Goal: Navigation & Orientation: Find specific page/section

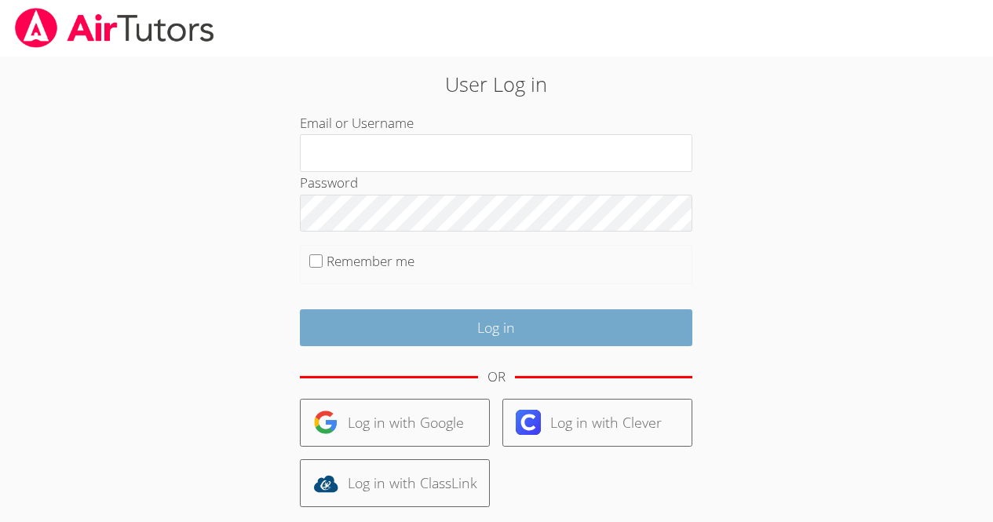
type input "[EMAIL_ADDRESS][DOMAIN_NAME]"
click at [565, 317] on input "Log in" at bounding box center [496, 327] width 393 height 37
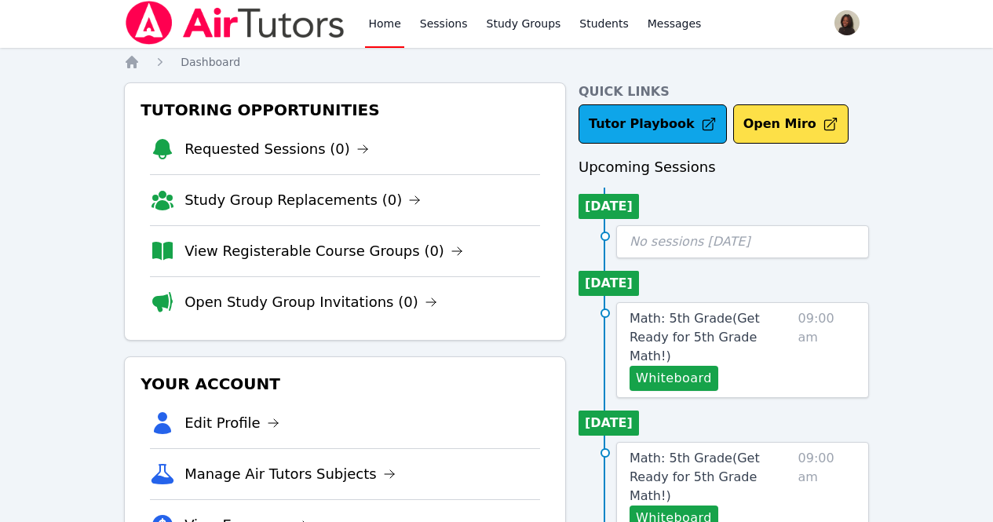
scroll to position [2, 0]
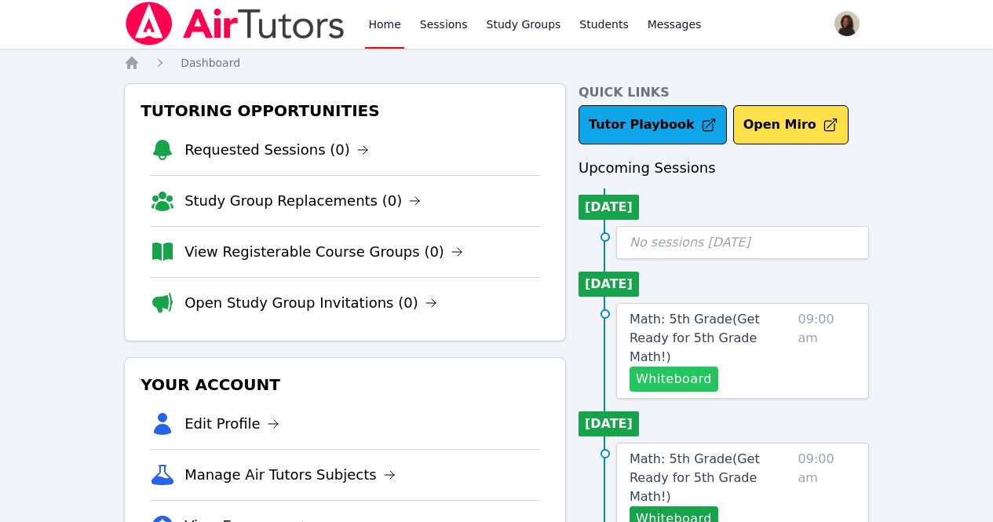
click at [683, 367] on button "Whiteboard" at bounding box center [674, 379] width 89 height 25
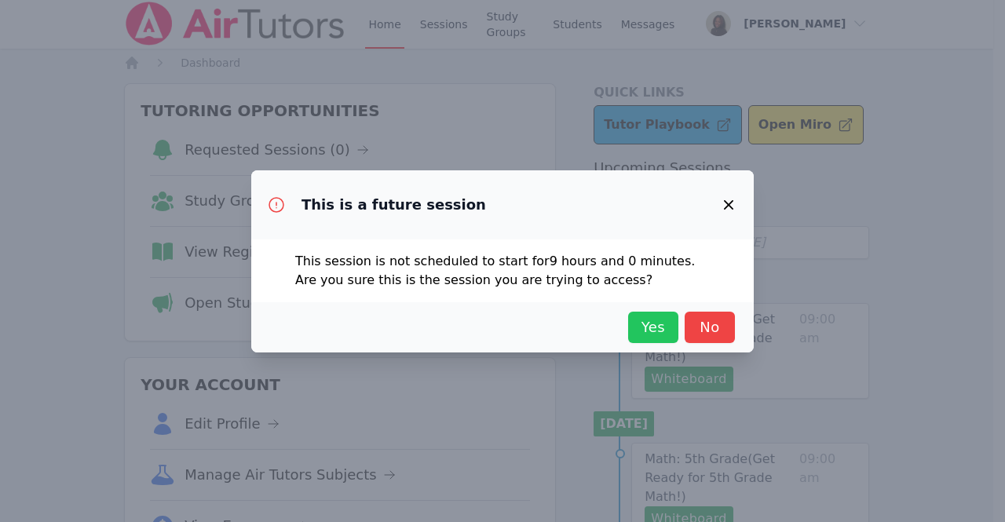
click at [645, 323] on span "Yes" at bounding box center [653, 327] width 35 height 22
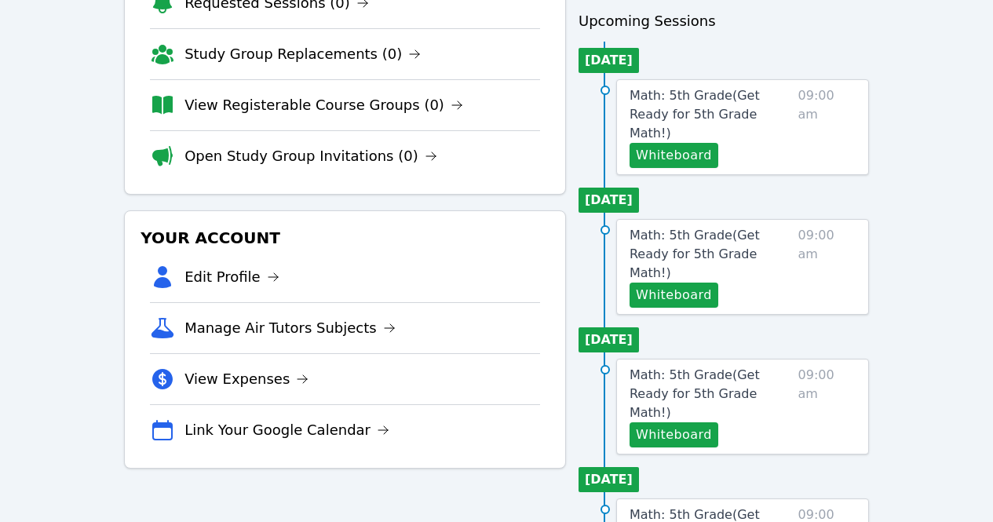
scroll to position [183, 0]
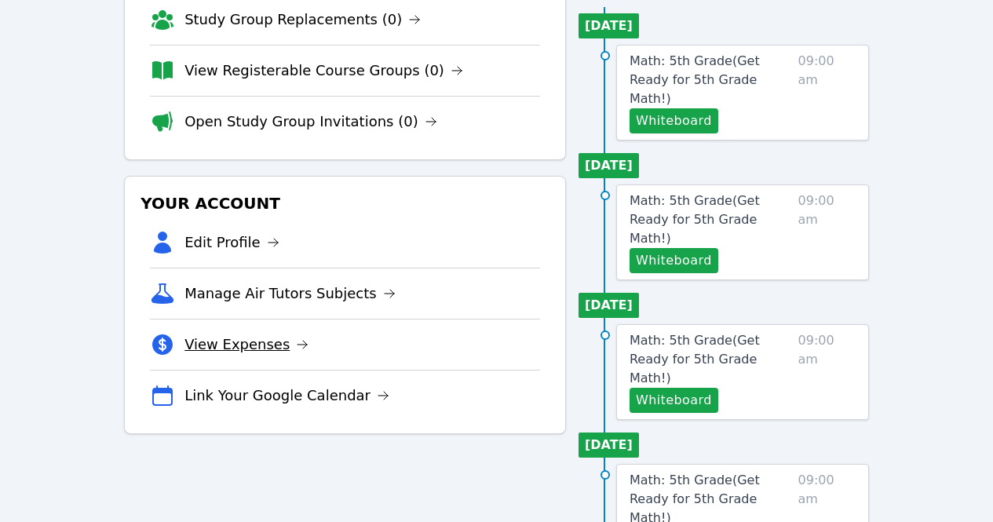
click at [265, 347] on link "View Expenses" at bounding box center [247, 345] width 124 height 22
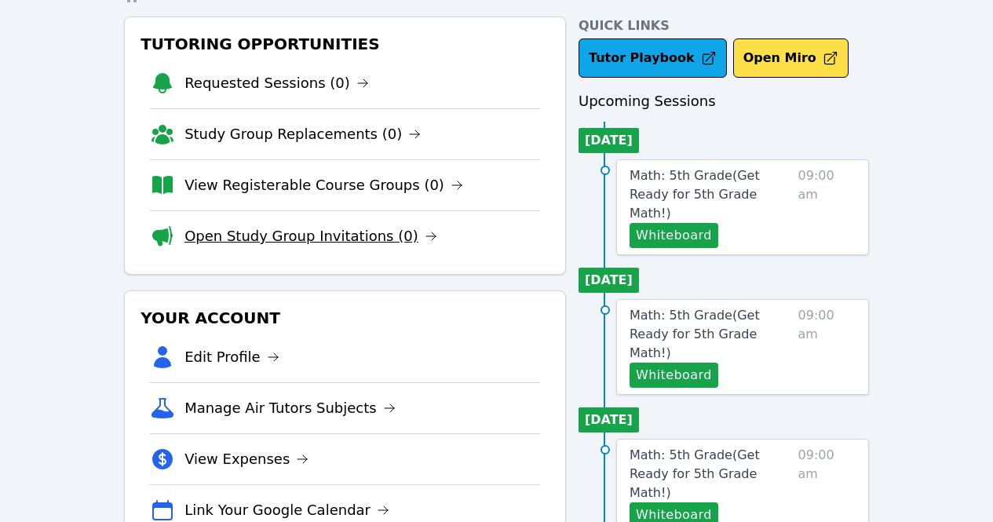
scroll to position [183, 0]
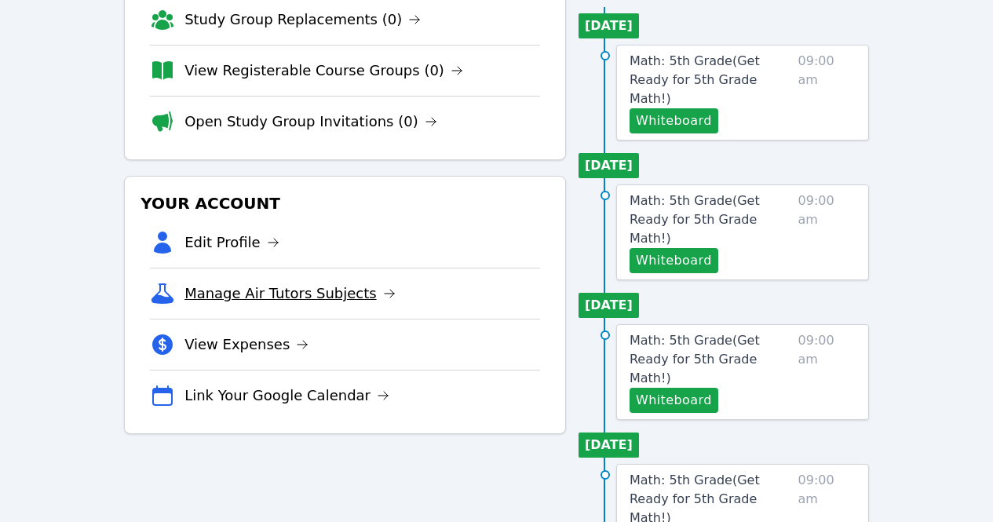
click at [330, 286] on link "Manage Air Tutors Subjects" at bounding box center [290, 294] width 211 height 22
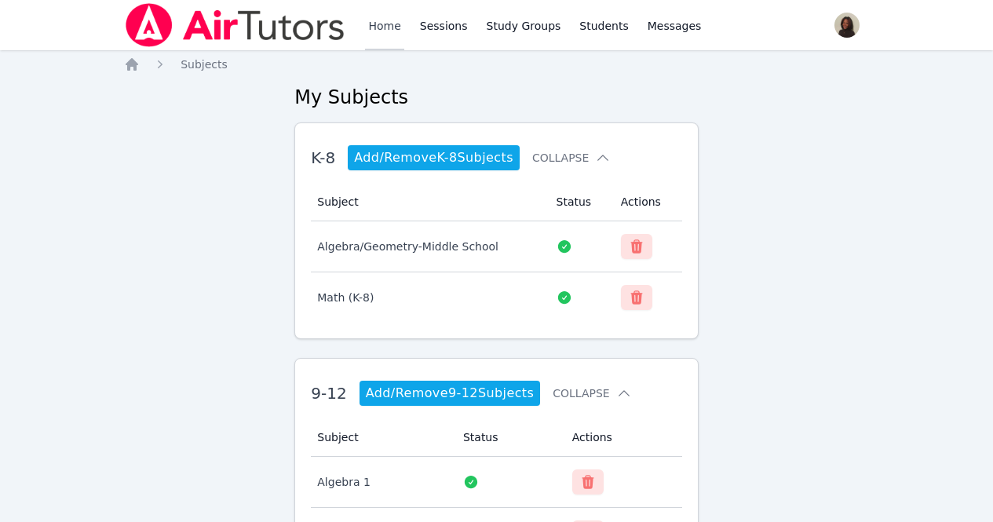
click at [381, 27] on link "Home" at bounding box center [384, 25] width 38 height 50
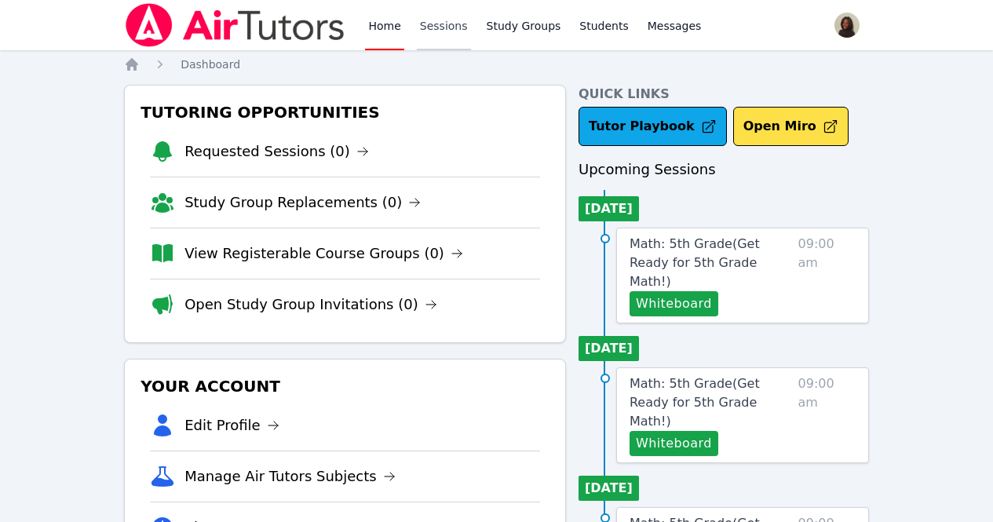
click at [449, 27] on link "Sessions" at bounding box center [444, 25] width 54 height 50
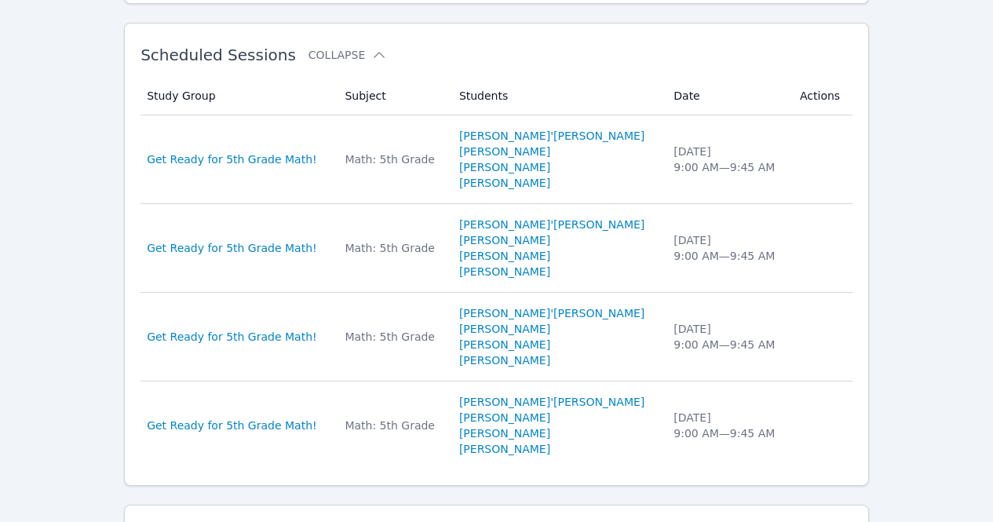
scroll to position [455, 0]
